Goal: Navigation & Orientation: Go to known website

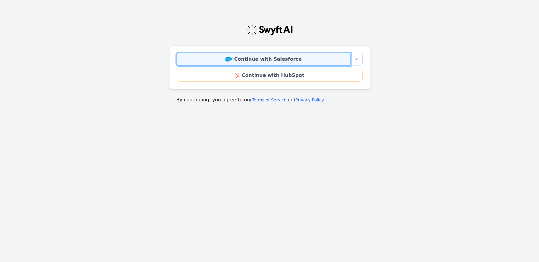
click at [243, 62] on link "Continue with Salesforce" at bounding box center [264, 59] width 174 height 13
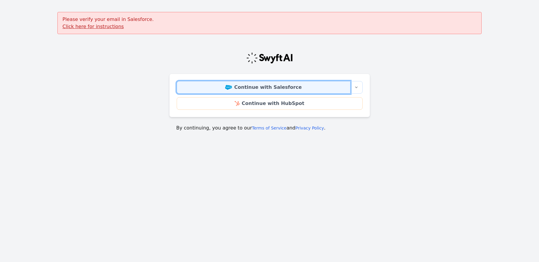
click at [236, 84] on link "Continue with Salesforce" at bounding box center [264, 87] width 174 height 13
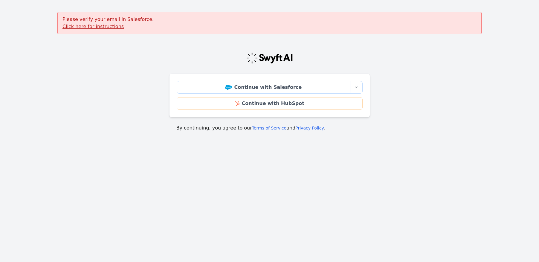
click at [86, 25] on u "Click here for instructions" at bounding box center [92, 27] width 61 height 6
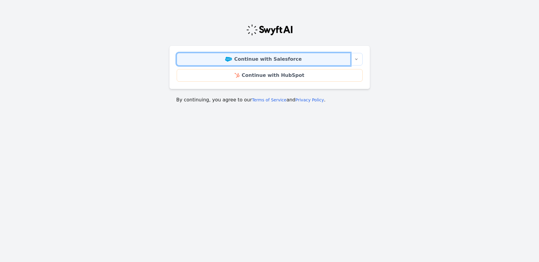
click at [231, 59] on img at bounding box center [228, 59] width 7 height 5
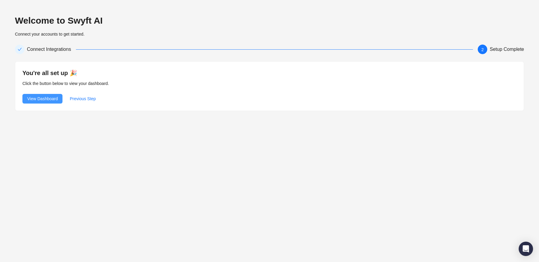
click at [36, 97] on span "View Dashboard" at bounding box center [42, 98] width 30 height 7
